Goal: Book appointment/travel/reservation

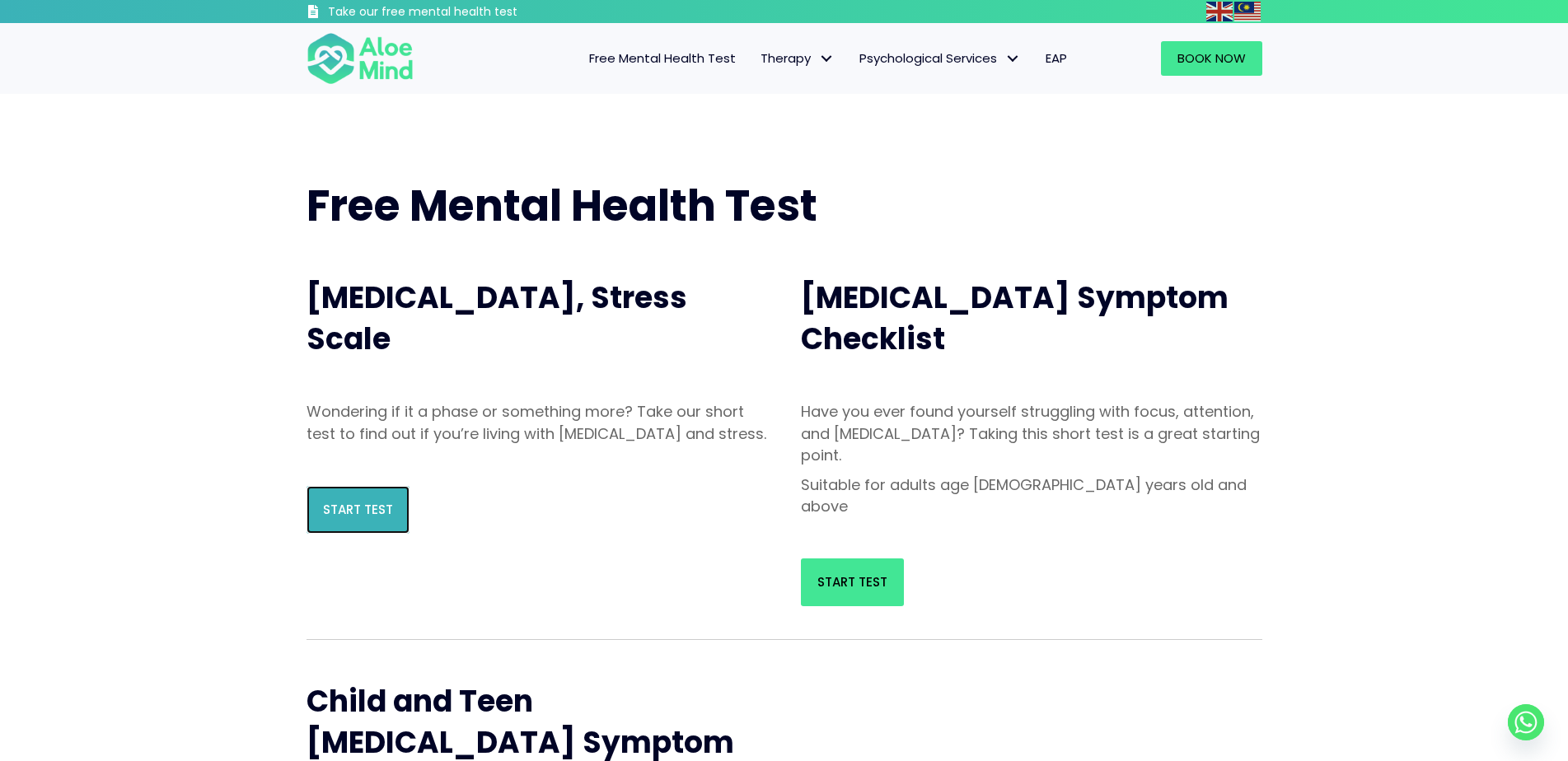
click at [341, 518] on span "Start Test" at bounding box center [358, 509] width 70 height 18
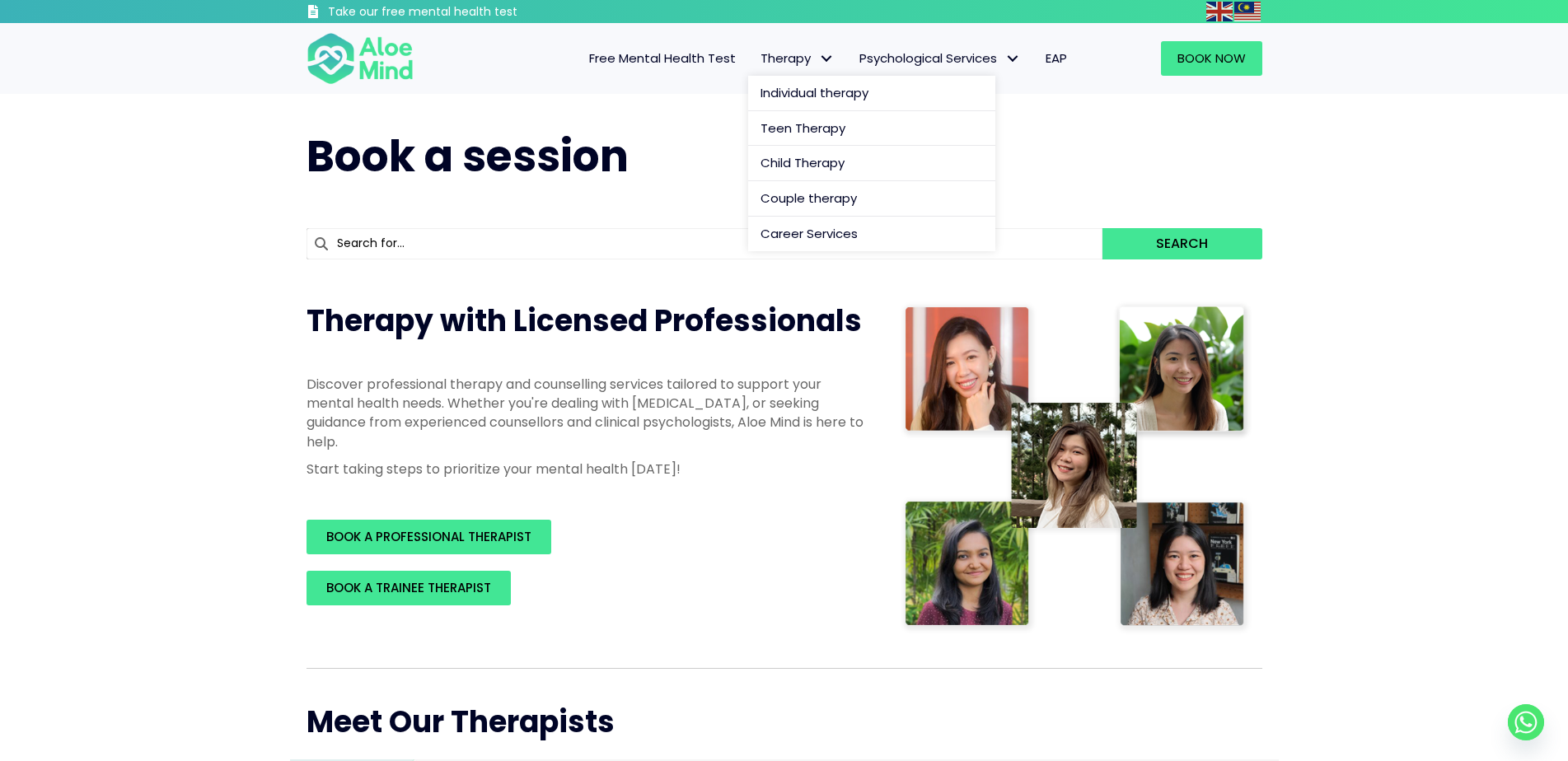
click at [436, 60] on span "Therapy" at bounding box center [797, 58] width 74 height 18
click at [436, 50] on span "Therapy" at bounding box center [797, 58] width 74 height 18
